Goal: Transaction & Acquisition: Book appointment/travel/reservation

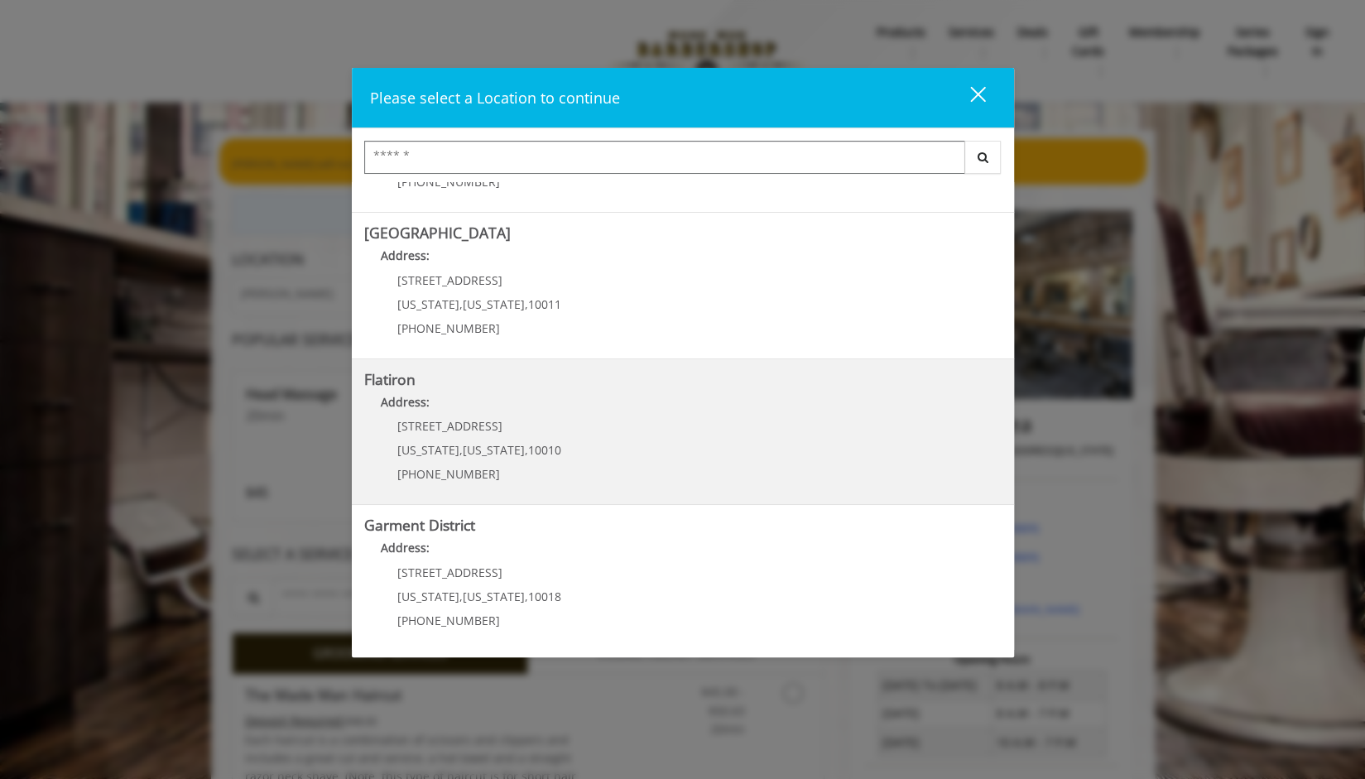
scroll to position [262, 0]
click at [435, 410] on "Address:" at bounding box center [683, 406] width 638 height 26
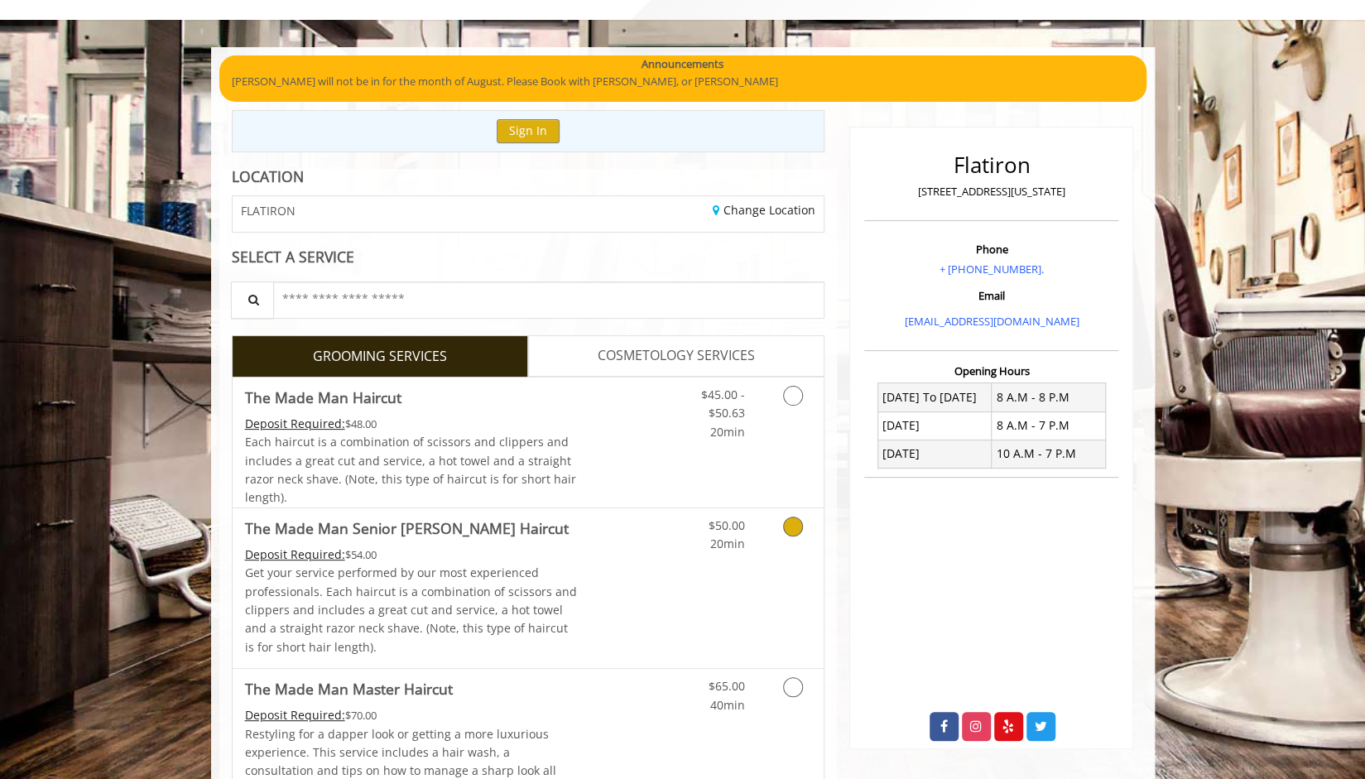
scroll to position [166, 0]
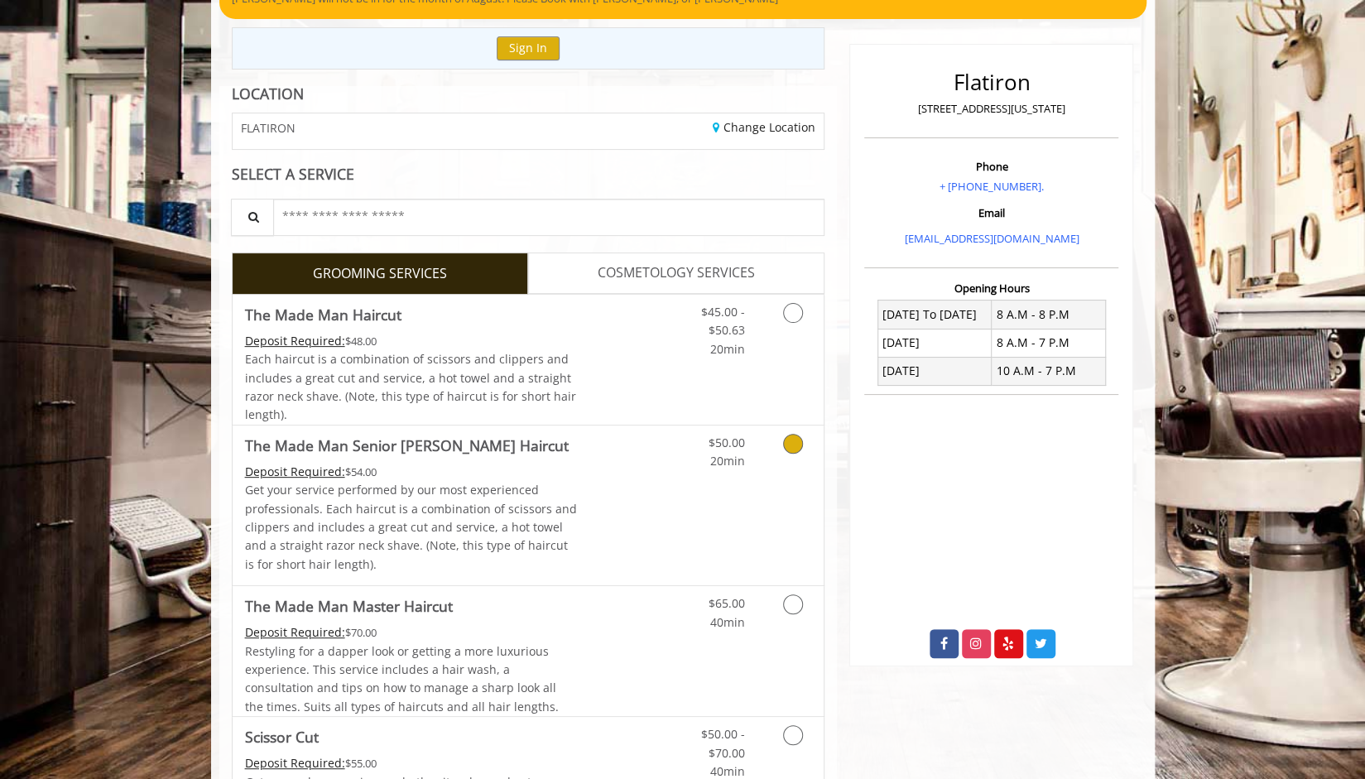
click at [798, 441] on icon "Grooming services" at bounding box center [793, 444] width 20 height 20
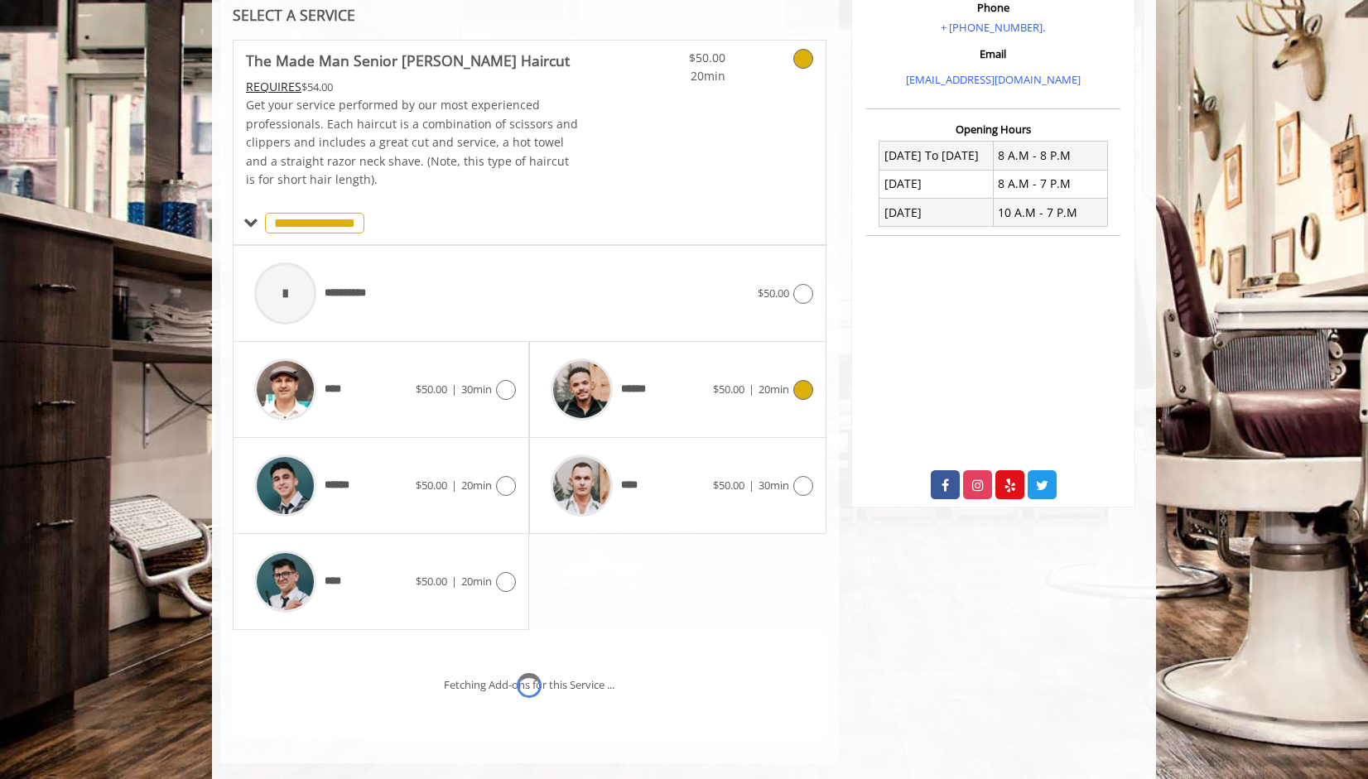
scroll to position [414, 0]
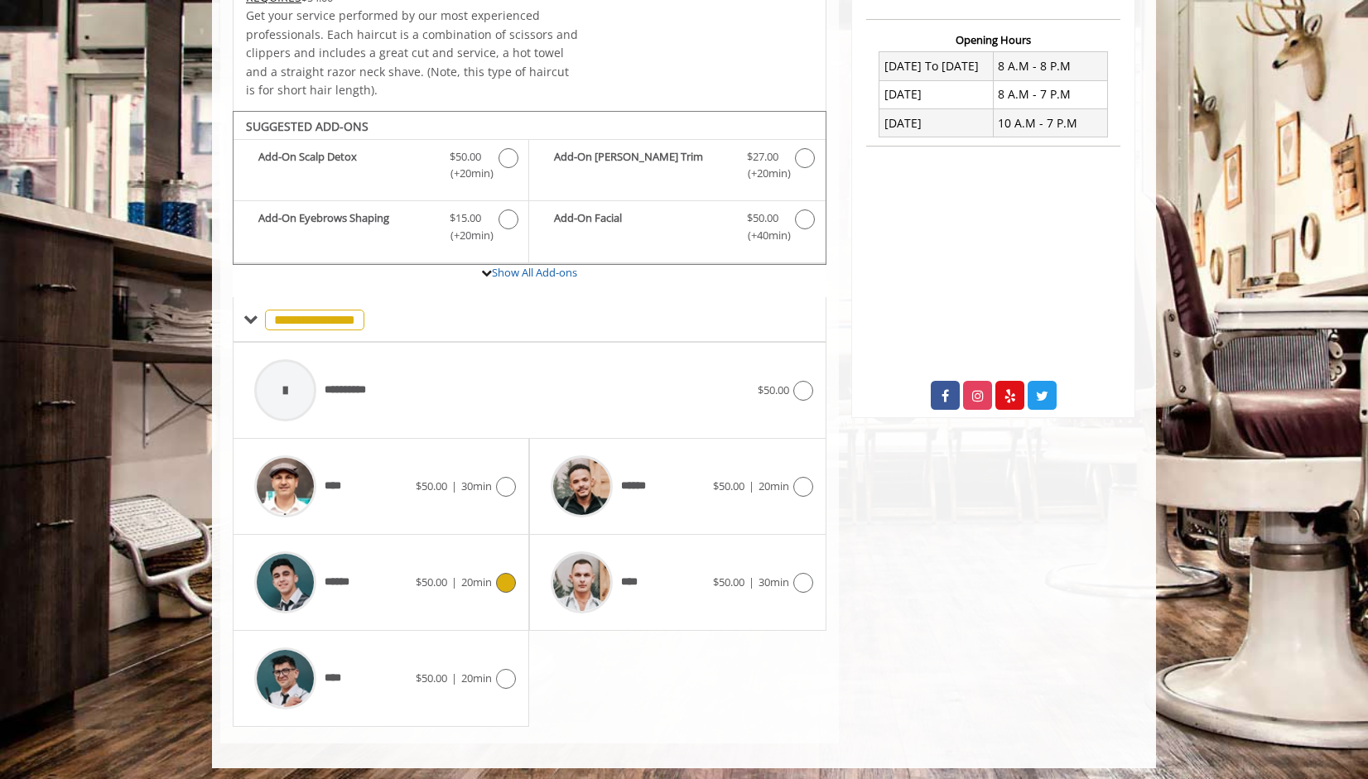
click at [507, 579] on icon at bounding box center [506, 583] width 20 height 20
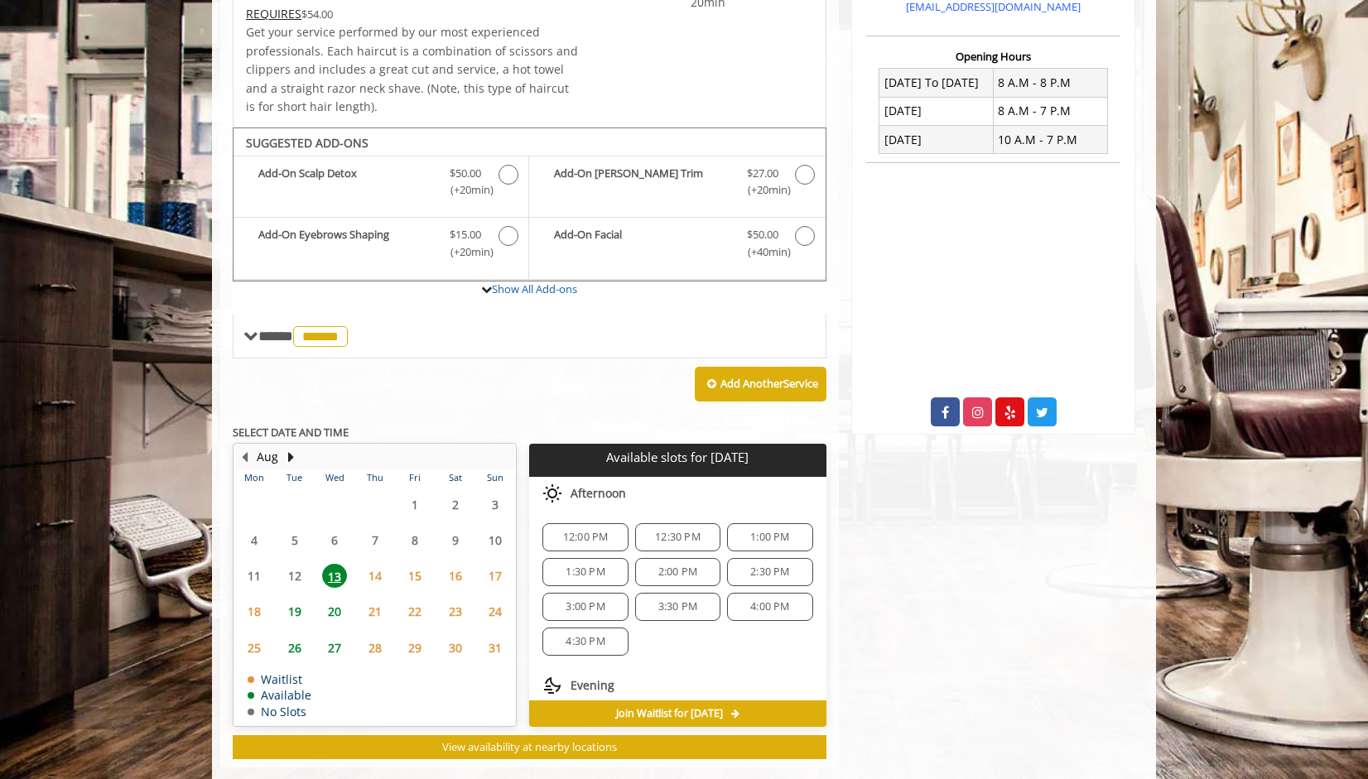
scroll to position [422, 0]
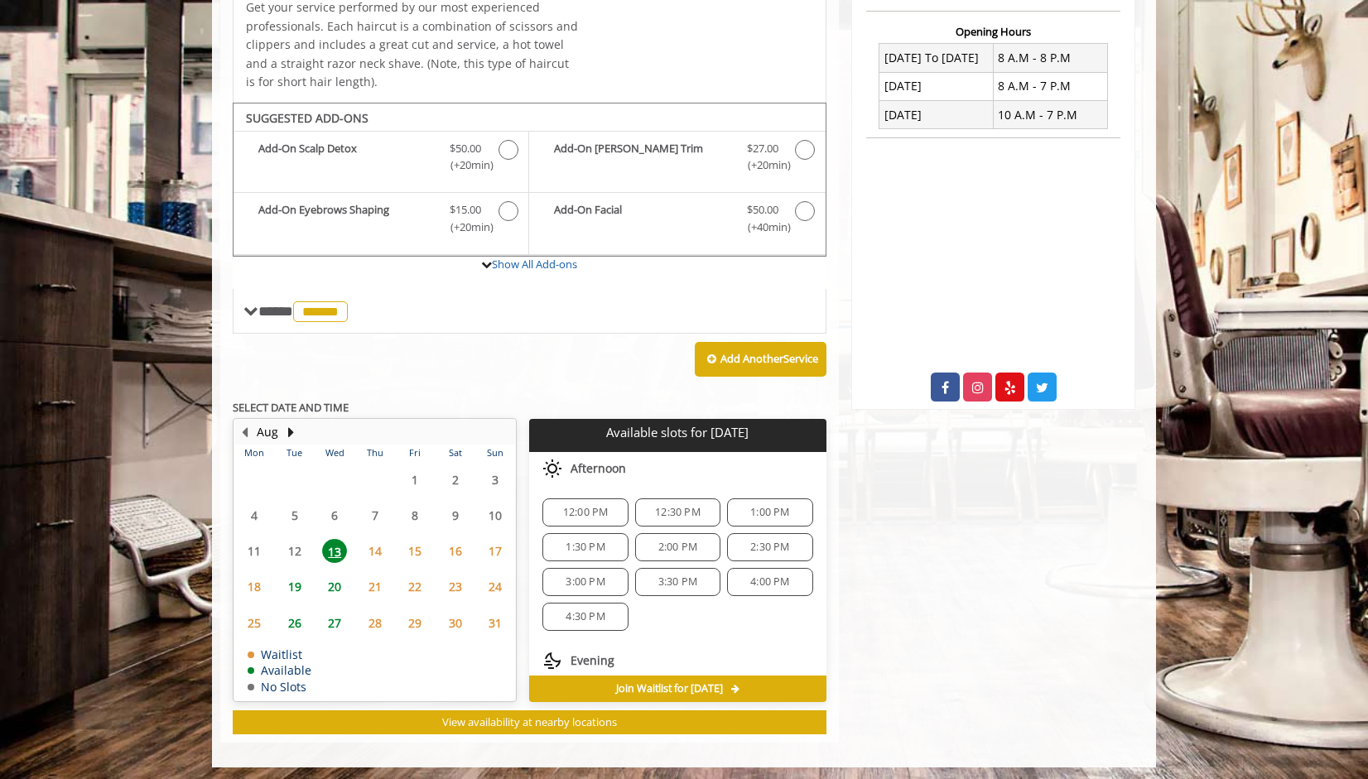
click at [739, 579] on span "4:00 PM" at bounding box center [769, 581] width 70 height 13
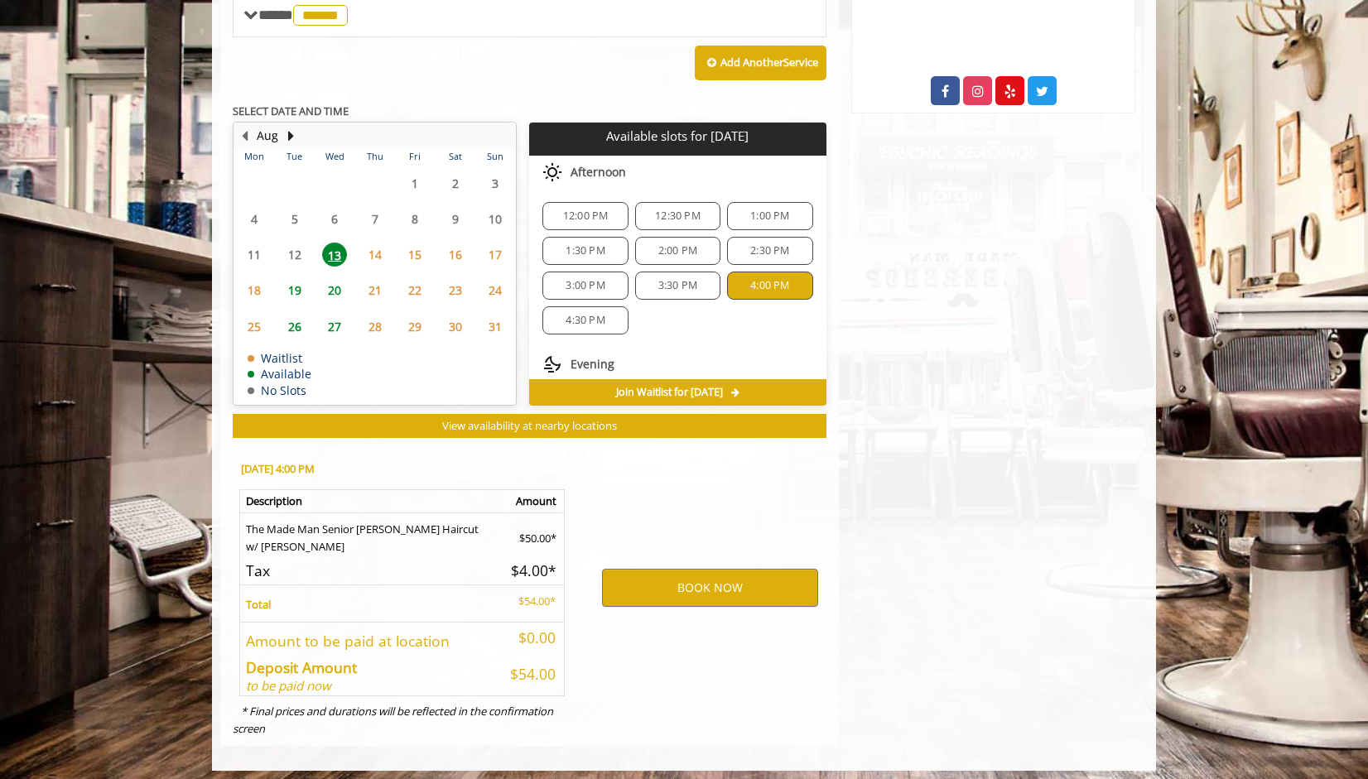
scroll to position [720, 0]
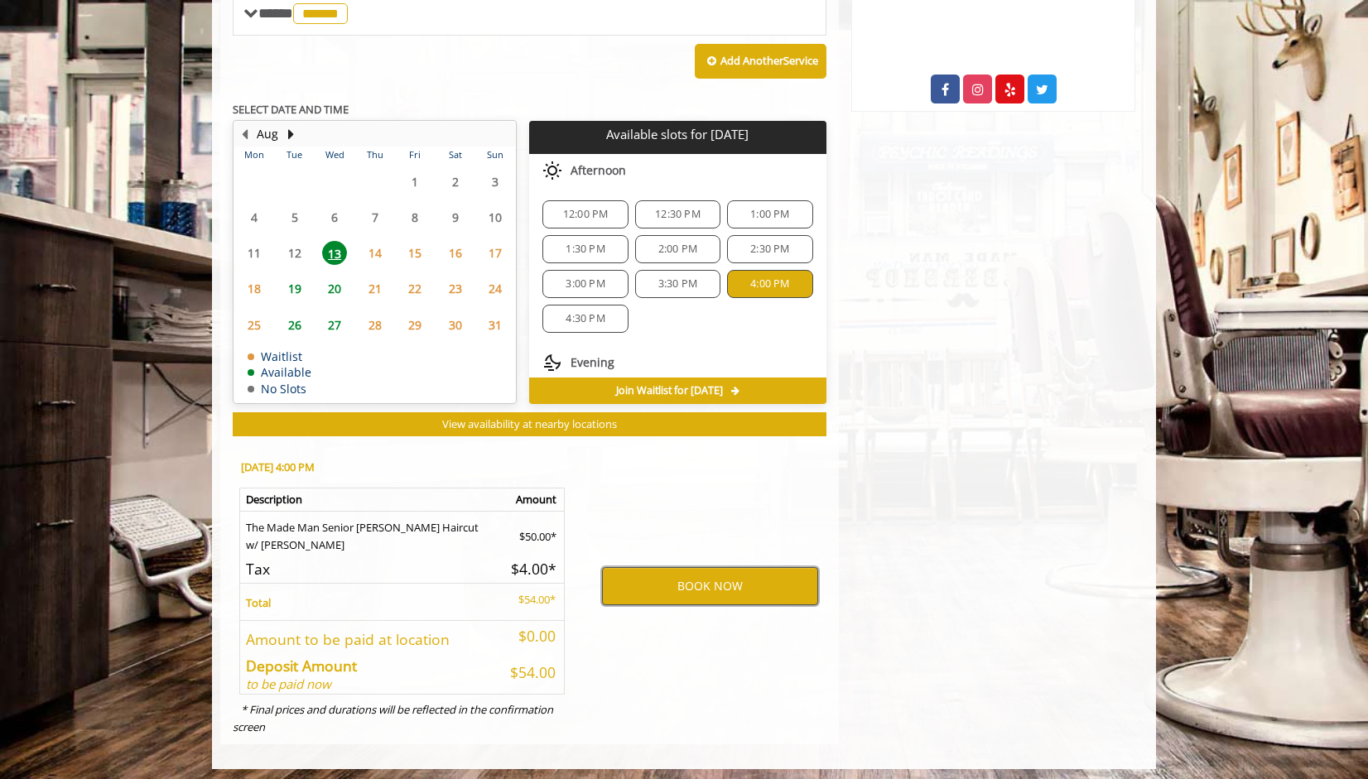
click at [713, 580] on button "BOOK NOW" at bounding box center [710, 586] width 216 height 38
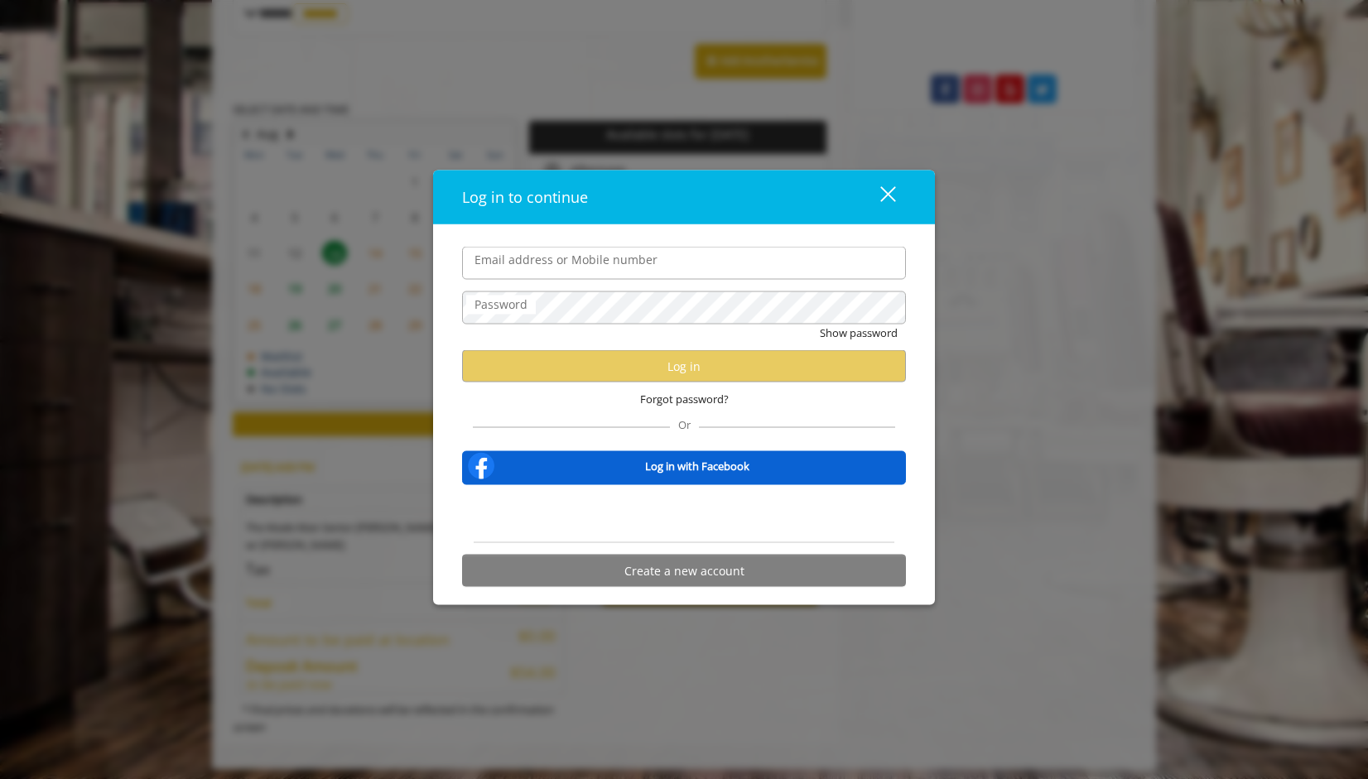
type input "**********"
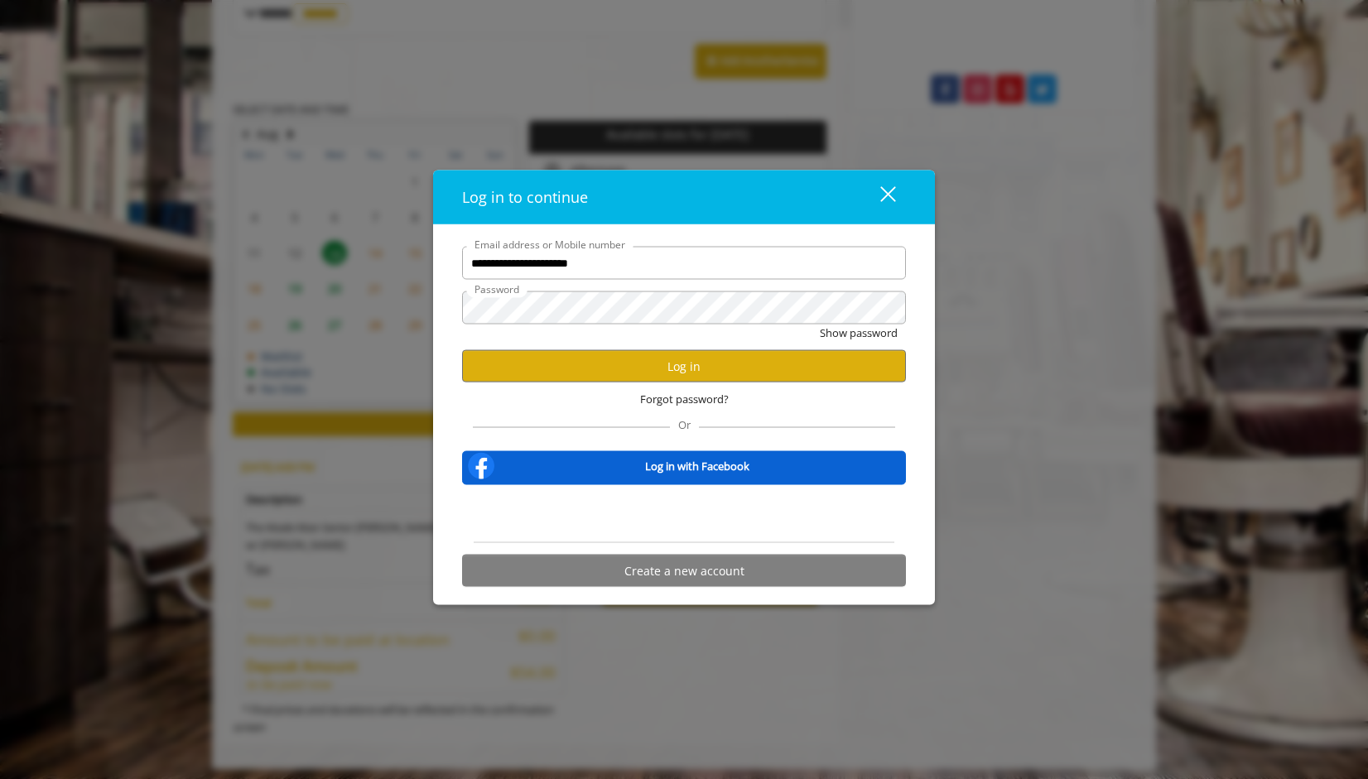
scroll to position [0, 0]
click at [652, 367] on button "Log in" at bounding box center [684, 366] width 444 height 32
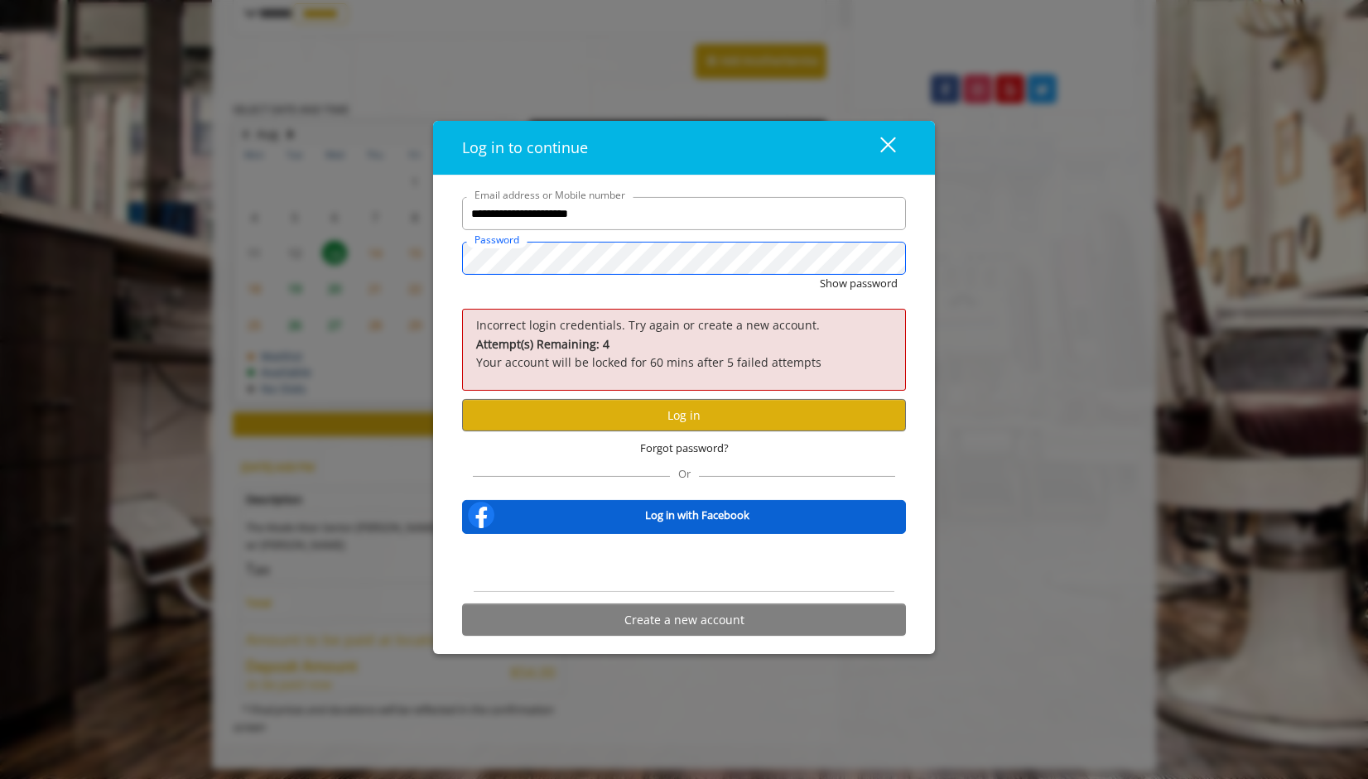
click at [444, 266] on div "**********" at bounding box center [684, 415] width 502 height 479
click at [697, 407] on button "Log in" at bounding box center [684, 415] width 444 height 32
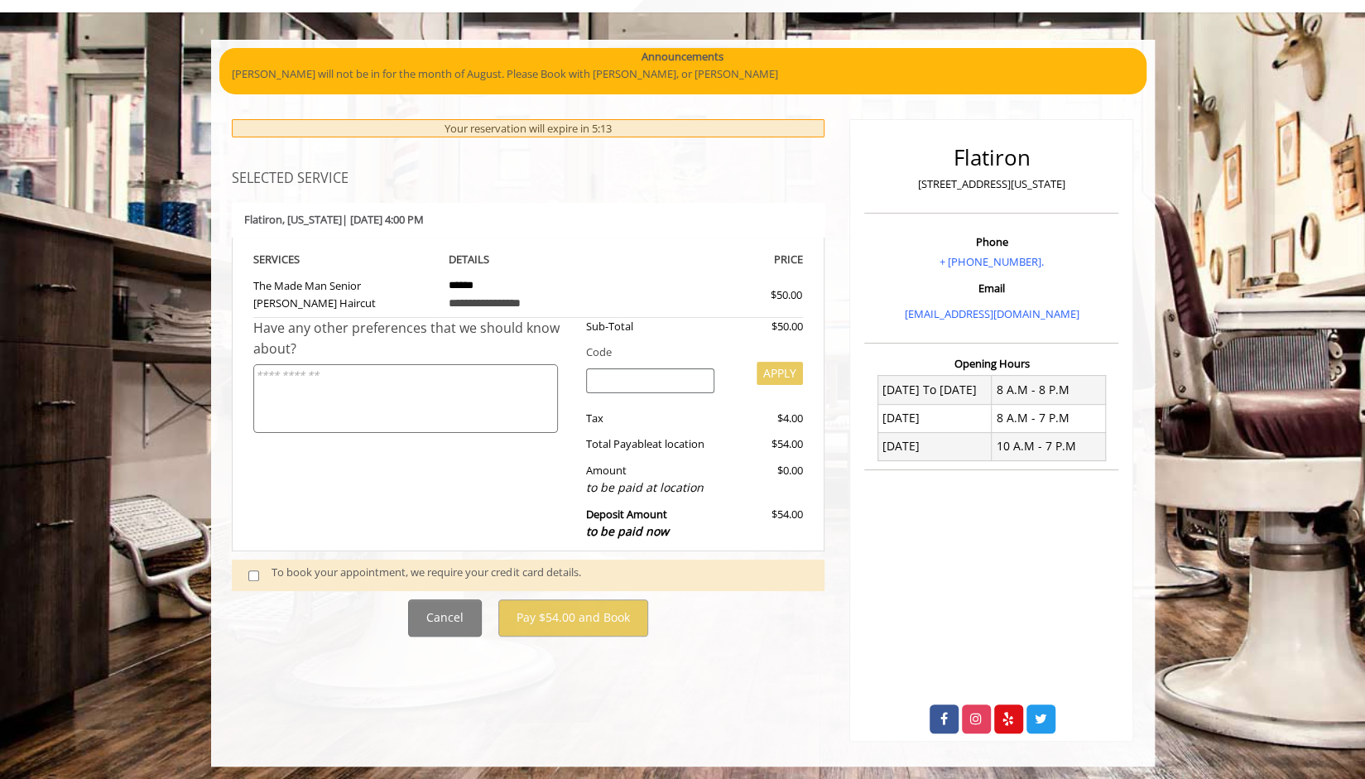
scroll to position [91, 0]
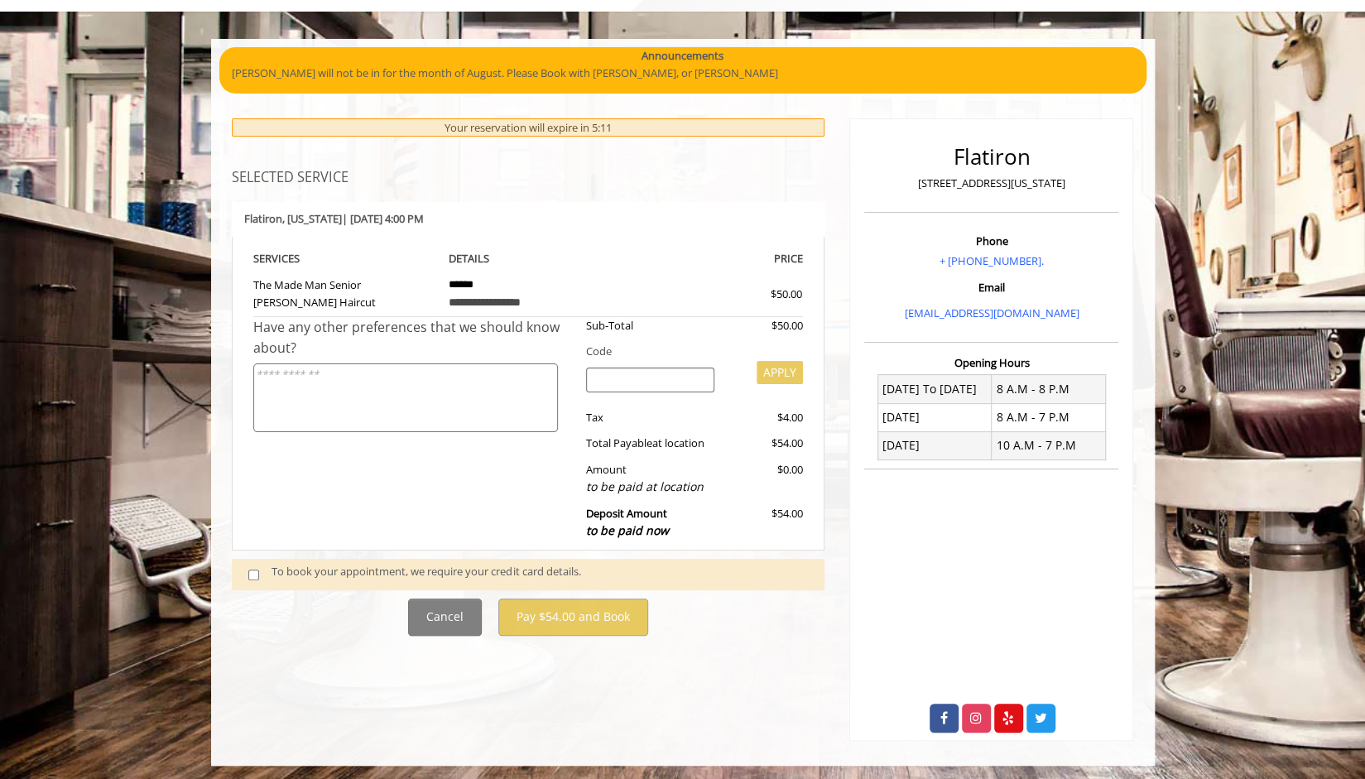
click at [479, 568] on div "To book your appointment, we require your credit card details." at bounding box center [540, 574] width 537 height 22
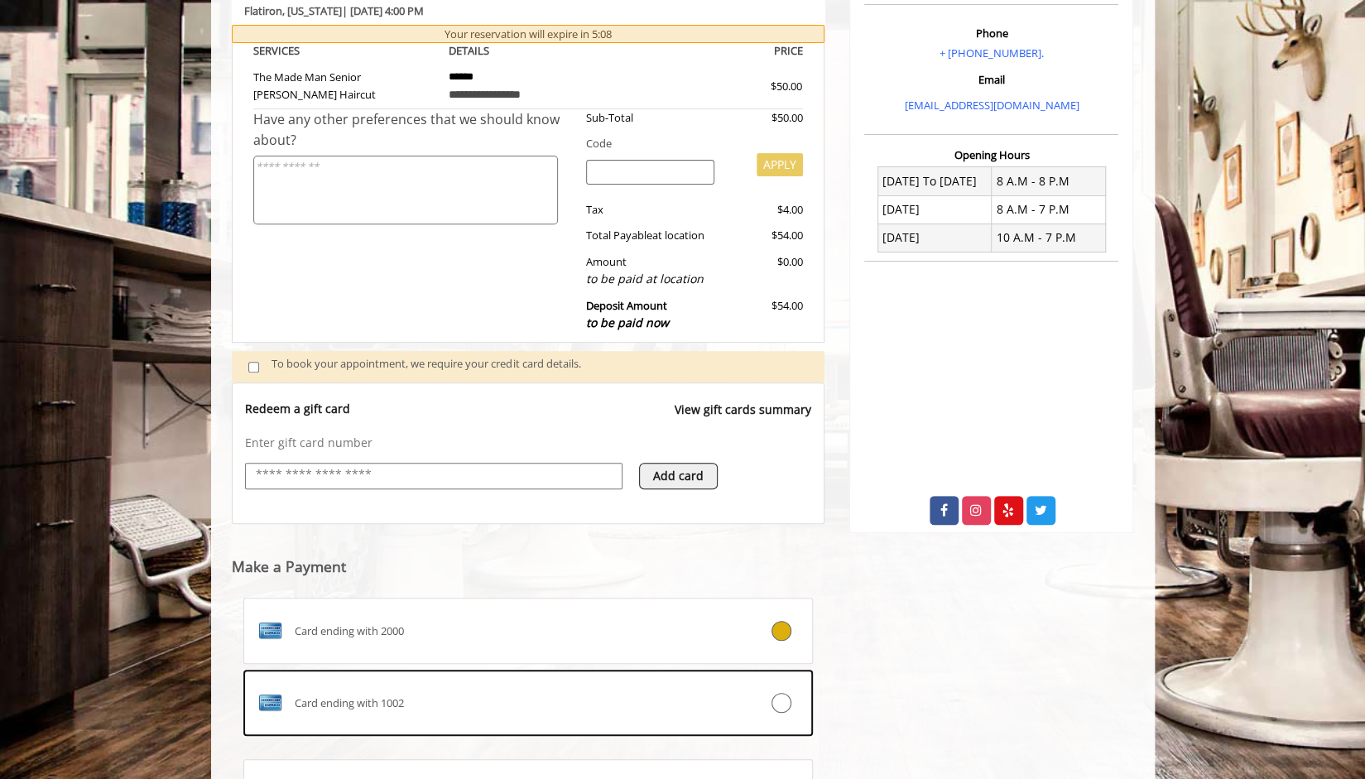
scroll to position [458, 0]
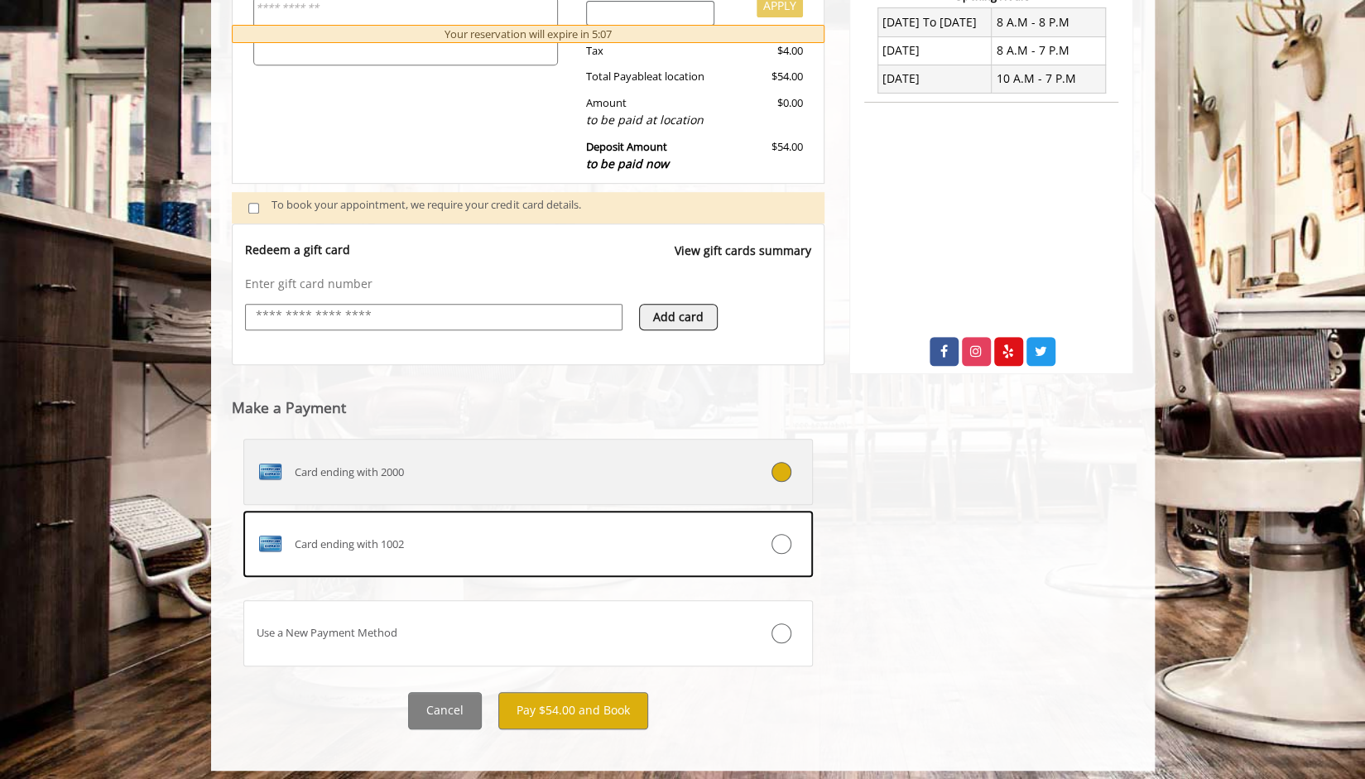
click at [519, 474] on div "Card ending with 2000" at bounding box center [481, 472] width 474 height 26
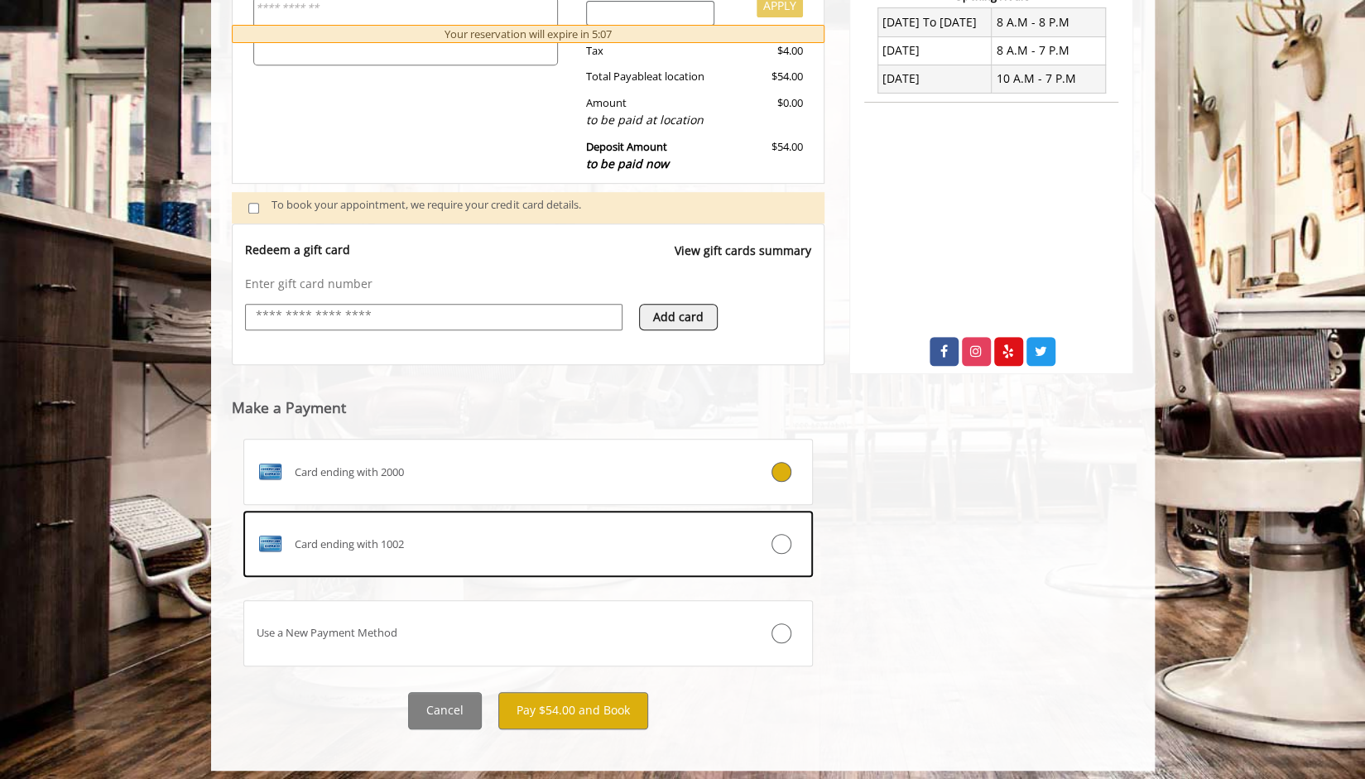
scroll to position [354, 0]
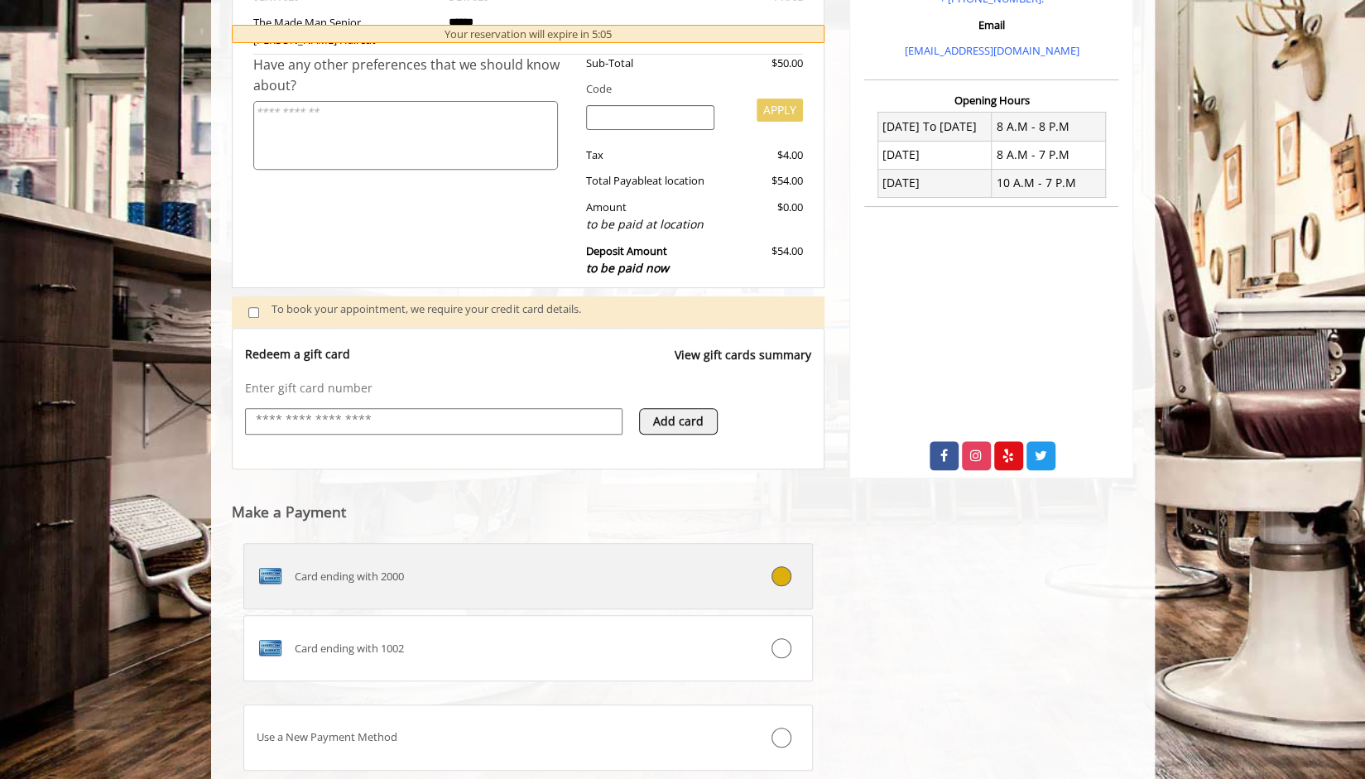
click at [581, 582] on div "Card ending with 2000" at bounding box center [481, 576] width 474 height 26
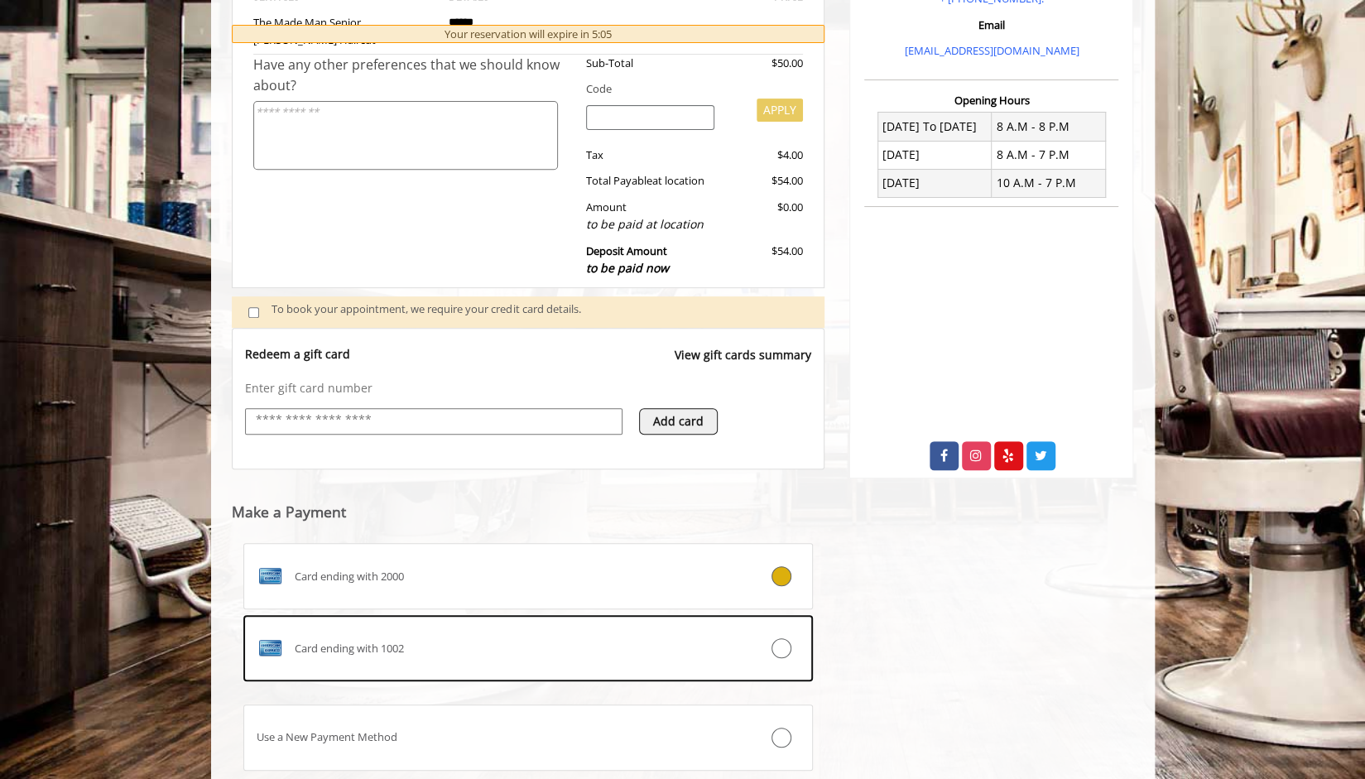
scroll to position [462, 0]
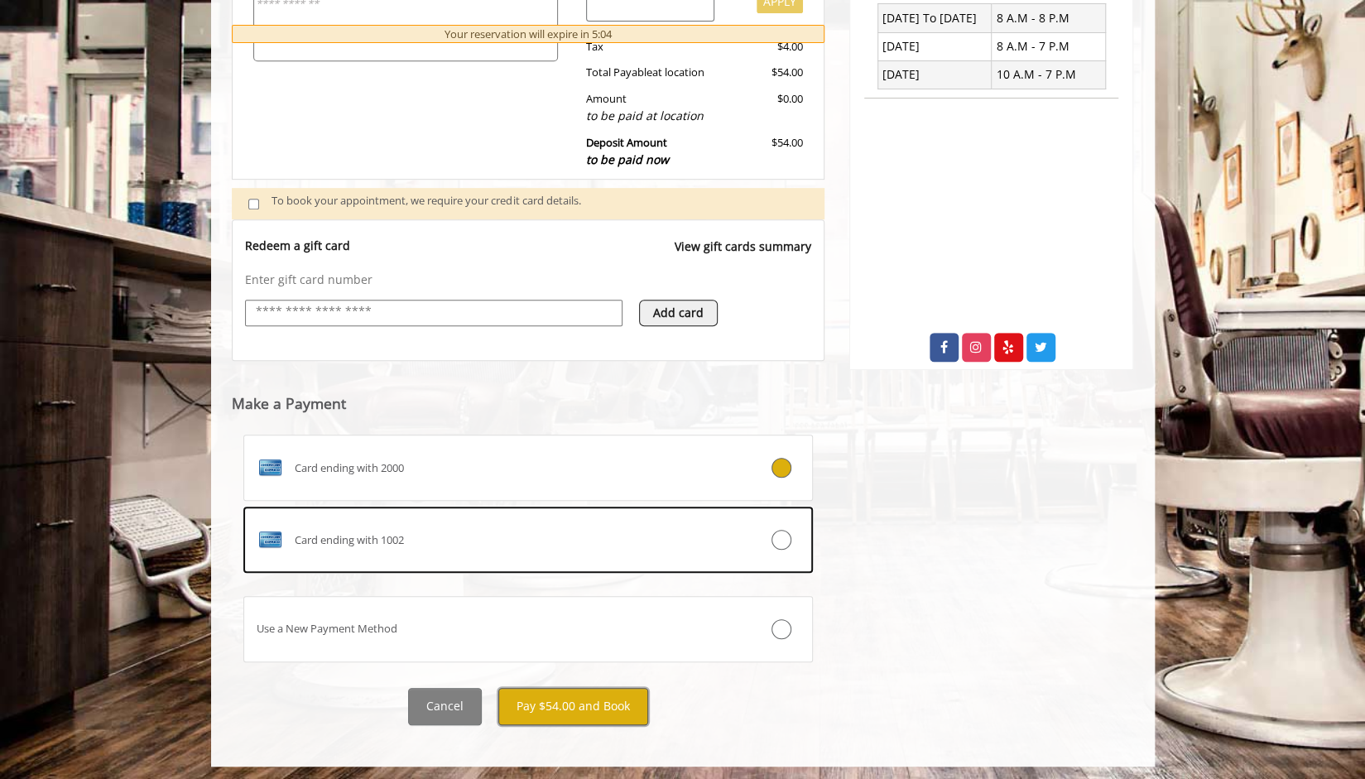
click at [616, 700] on button "Pay $54.00 and Book" at bounding box center [573, 706] width 150 height 37
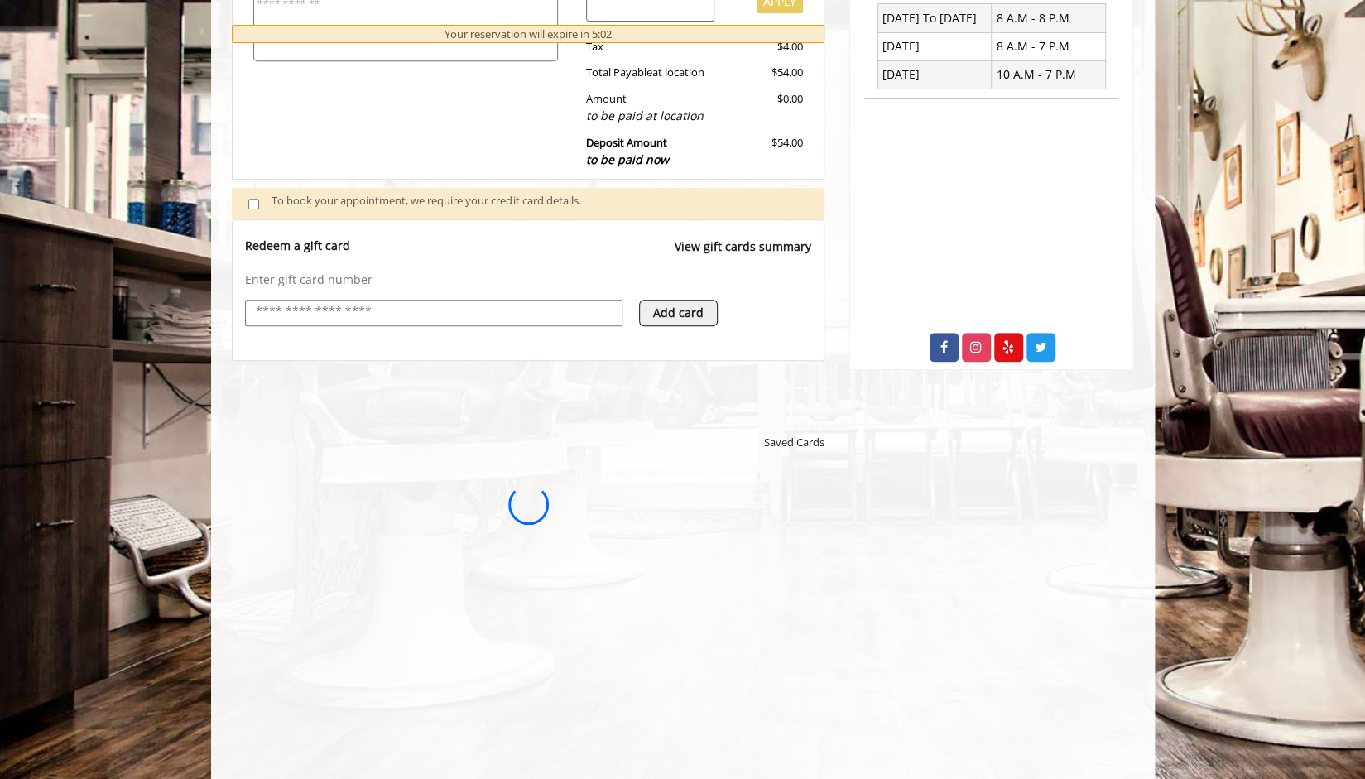
scroll to position [0, 0]
